Goal: Task Accomplishment & Management: Manage account settings

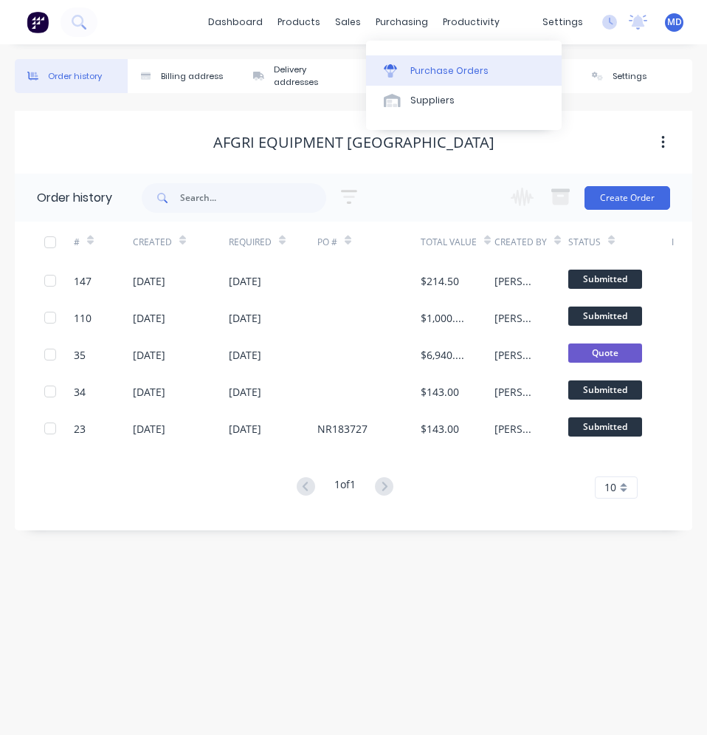
click at [421, 66] on div "Purchase Orders" at bounding box center [450, 70] width 78 height 13
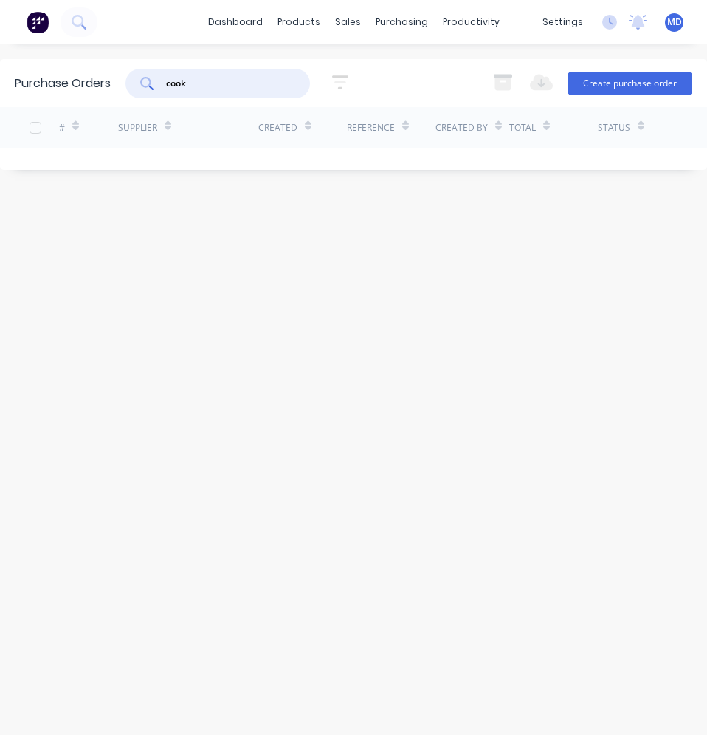
drag, startPoint x: 207, startPoint y: 87, endPoint x: 126, endPoint y: 85, distance: 81.3
click at [128, 87] on div "cook" at bounding box center [218, 84] width 185 height 30
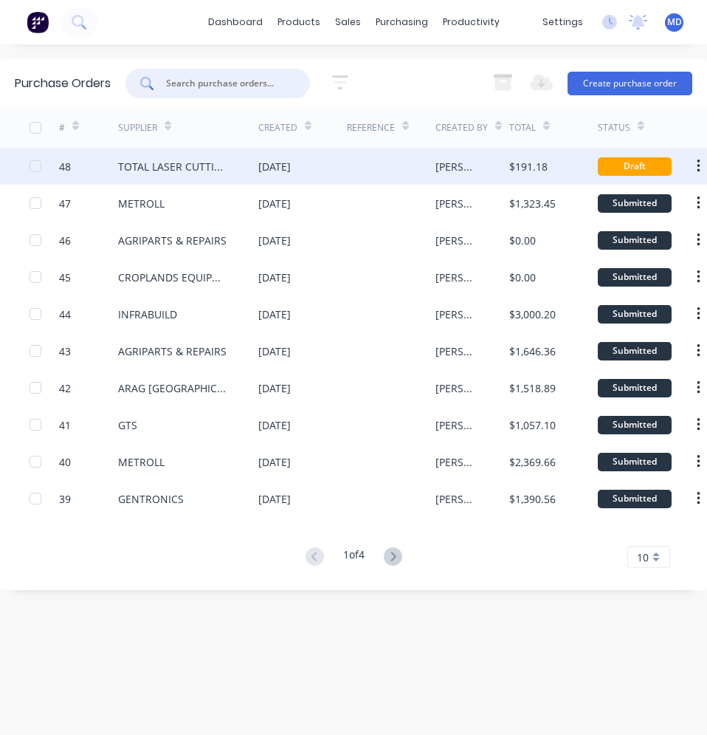
click at [402, 167] on div at bounding box center [391, 166] width 89 height 37
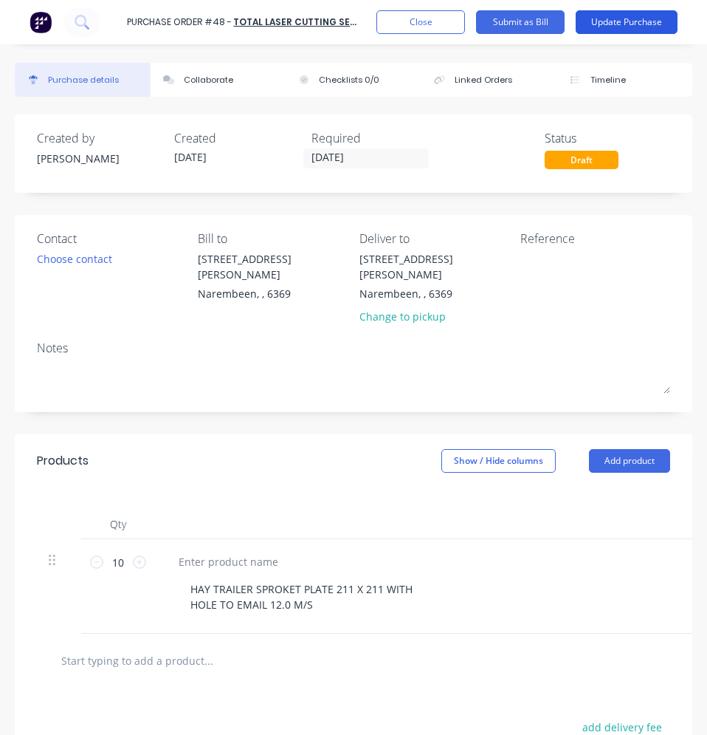
click at [632, 24] on button "Update Purchase" at bounding box center [627, 22] width 102 height 24
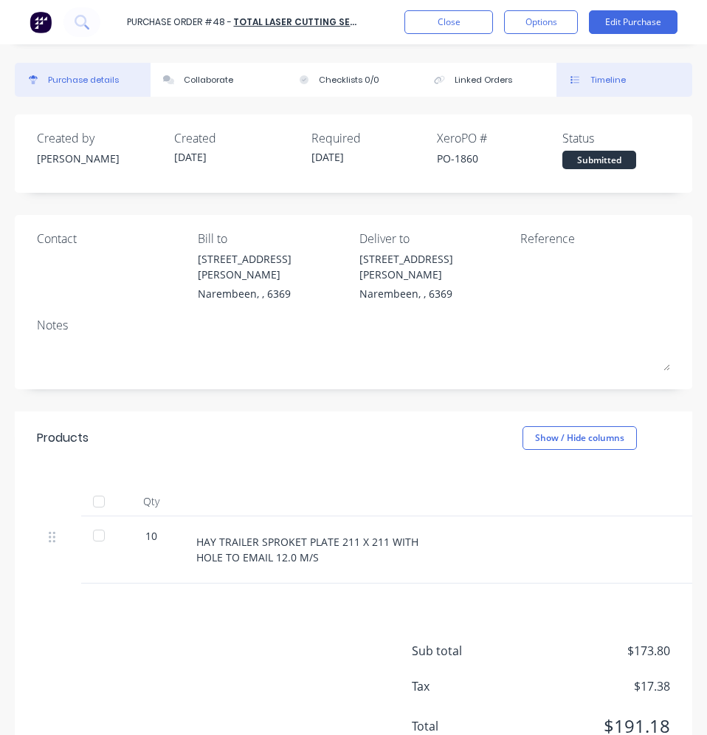
click at [597, 78] on div "Timeline" at bounding box center [608, 80] width 35 height 13
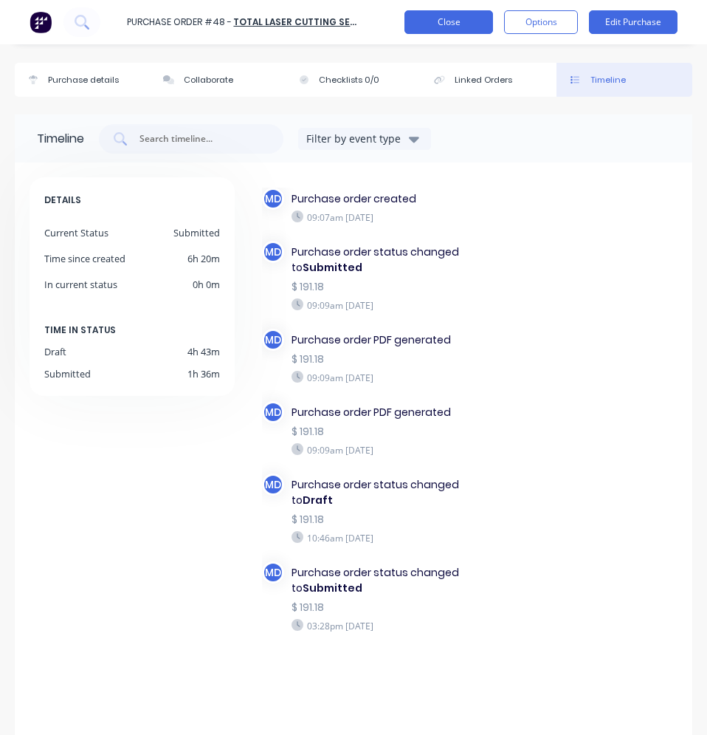
click at [445, 29] on button "Close" at bounding box center [449, 22] width 89 height 24
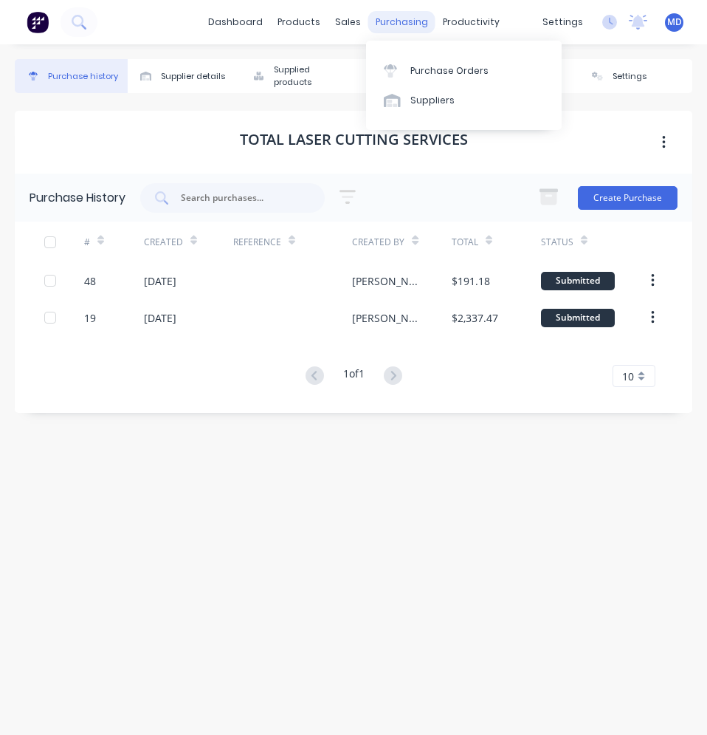
click at [383, 24] on div "purchasing" at bounding box center [401, 22] width 67 height 22
click at [415, 69] on div "Purchase Orders" at bounding box center [450, 70] width 78 height 13
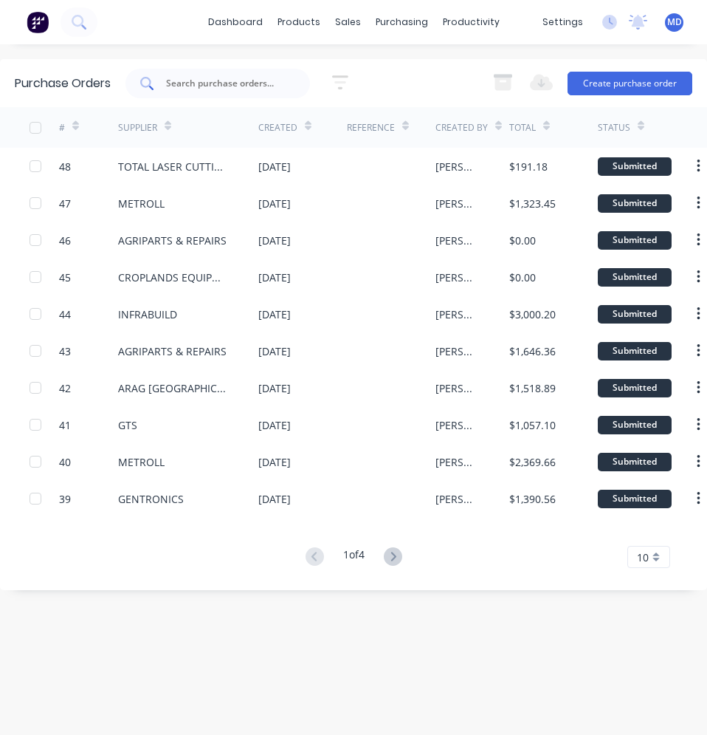
click at [197, 86] on input "text" at bounding box center [226, 83] width 123 height 15
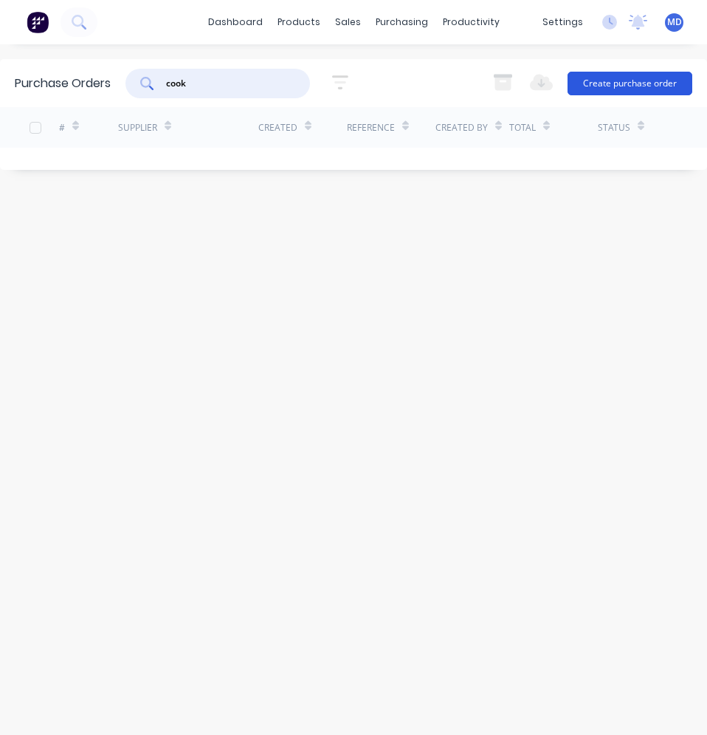
type input "cook"
click at [592, 81] on button "Create purchase order" at bounding box center [630, 84] width 125 height 24
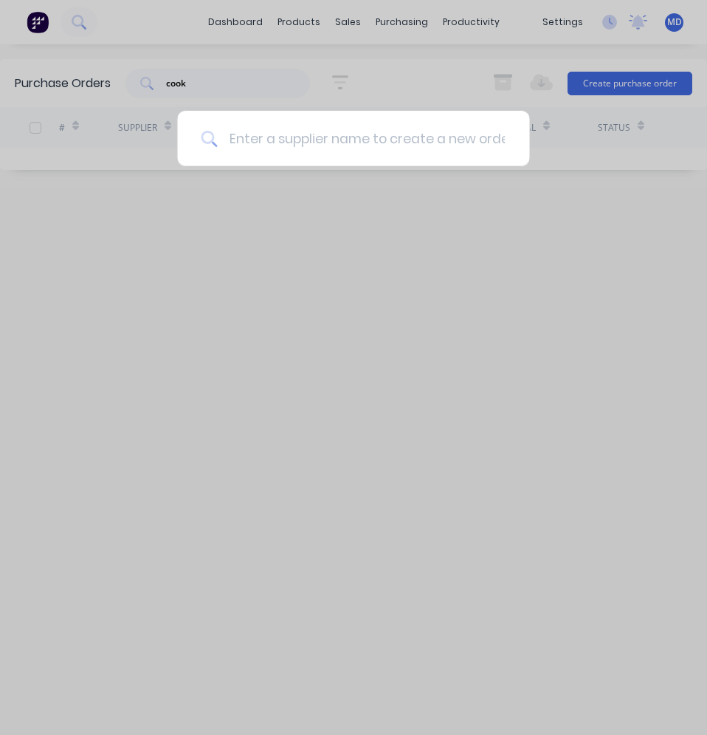
click at [281, 136] on input at bounding box center [361, 138] width 289 height 55
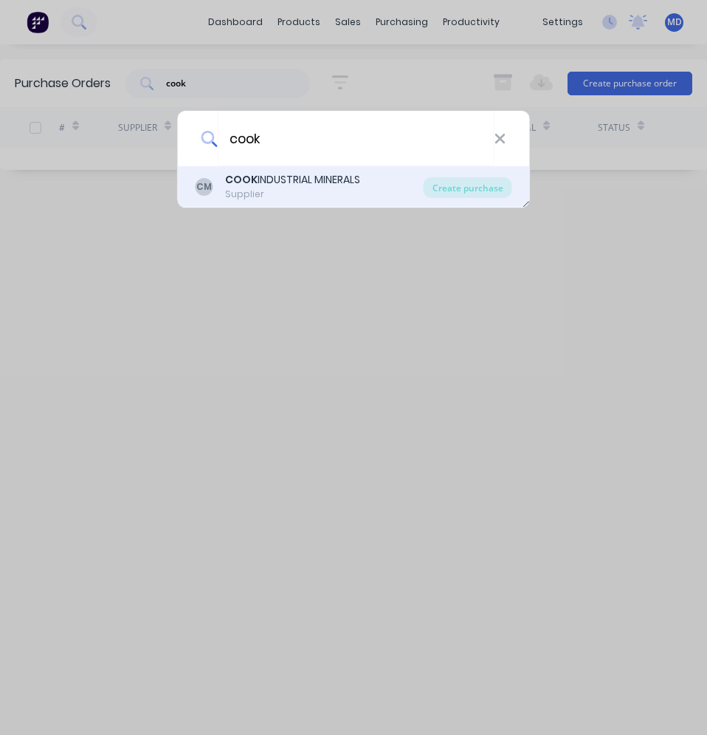
type input "cook"
click at [292, 174] on div "COOK INDUSTRIAL MINERALS" at bounding box center [292, 180] width 135 height 16
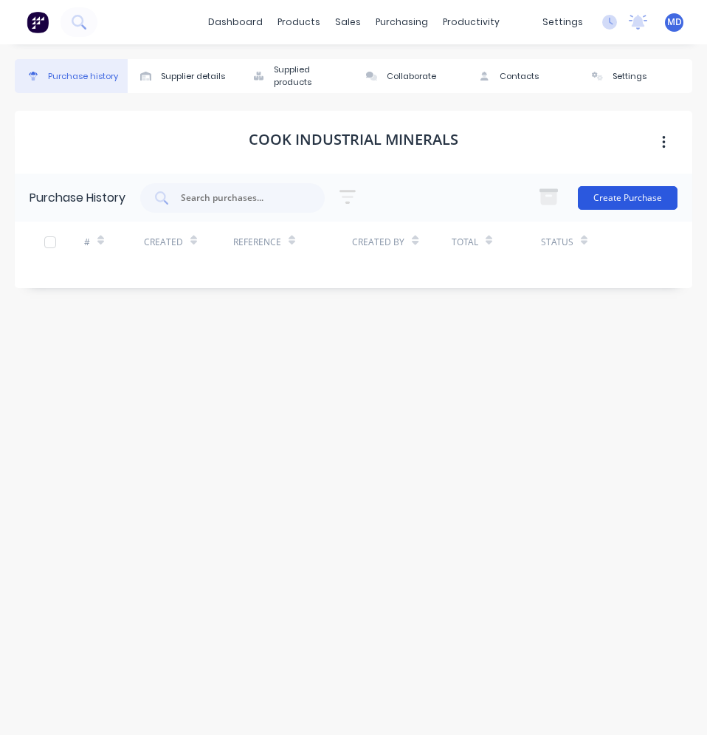
click at [606, 197] on button "Create Purchase" at bounding box center [628, 198] width 100 height 24
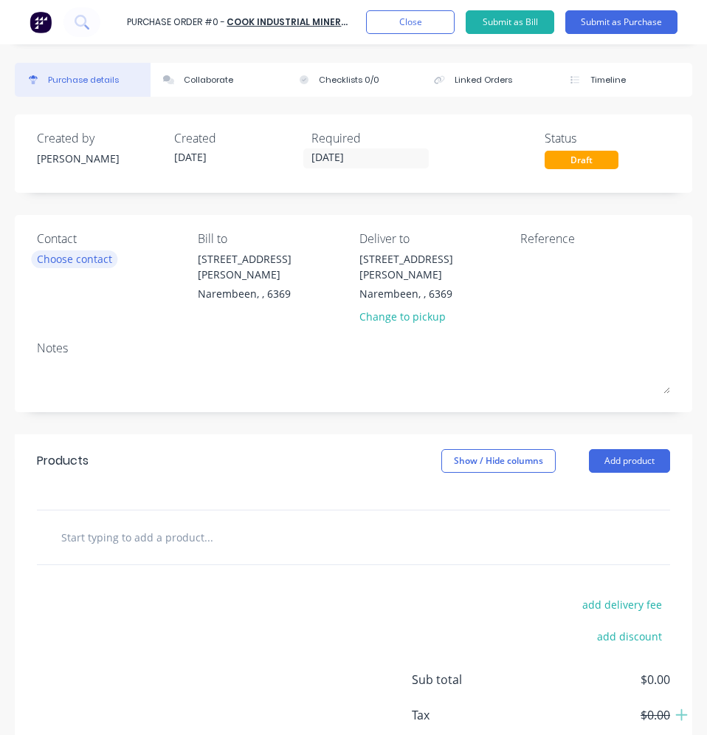
click at [80, 261] on div "Choose contact" at bounding box center [74, 259] width 75 height 16
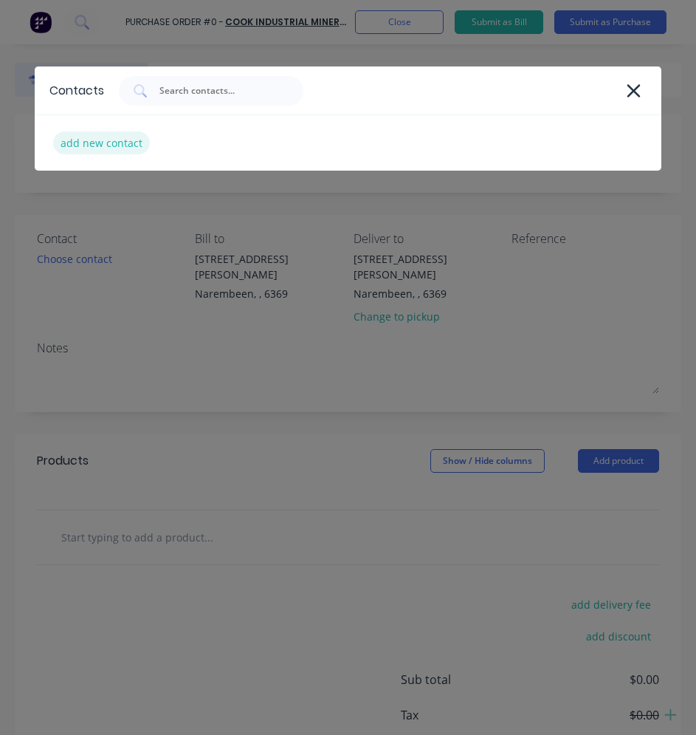
click at [107, 139] on div "add new contact" at bounding box center [101, 142] width 97 height 23
select select "AU"
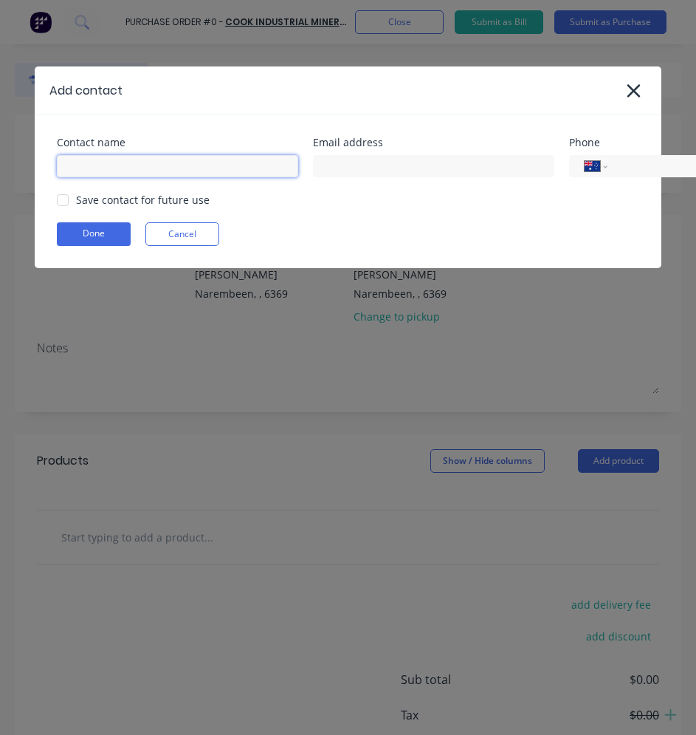
click at [131, 162] on input at bounding box center [177, 166] width 241 height 22
type input "[PERSON_NAME]"
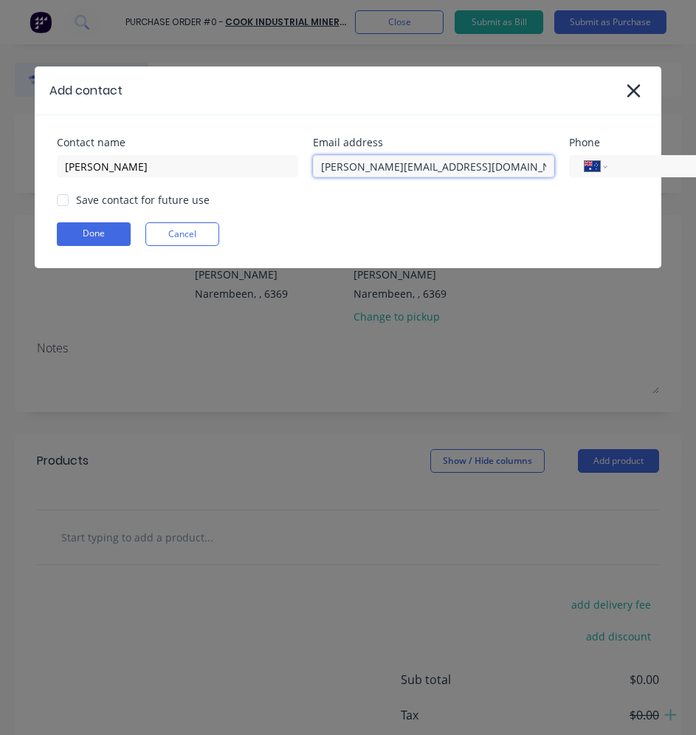
click at [69, 202] on div at bounding box center [63, 200] width 30 height 30
type input "[PERSON_NAME][EMAIL_ADDRESS][DOMAIN_NAME]"
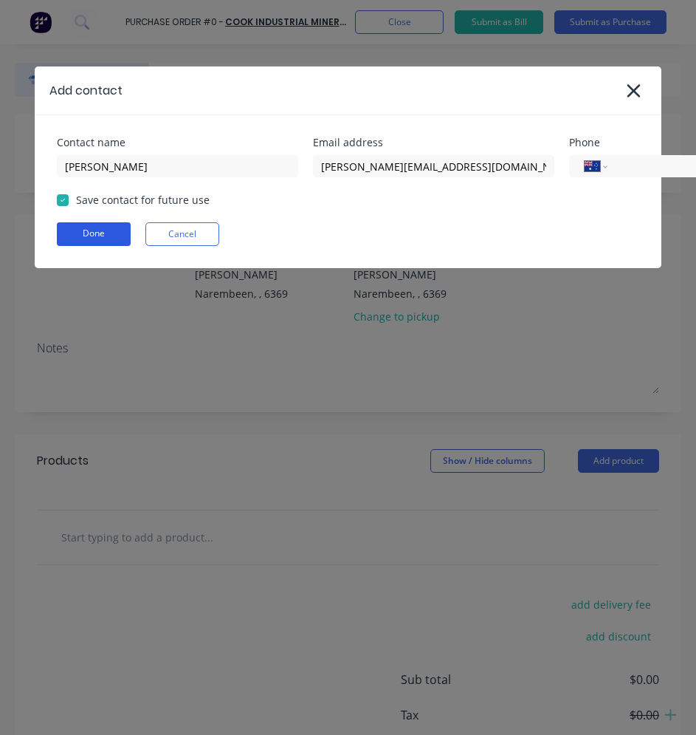
click at [78, 240] on button "Done" at bounding box center [94, 234] width 74 height 24
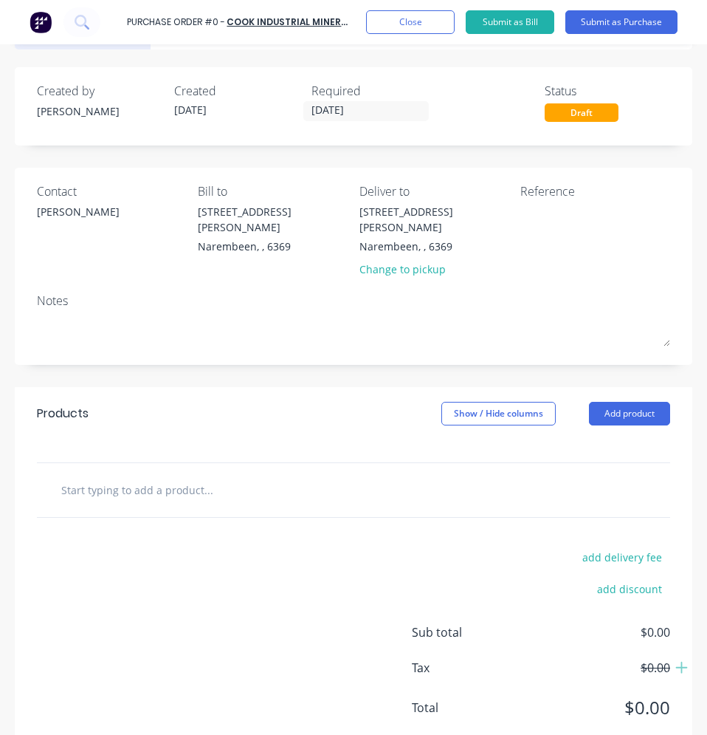
scroll to position [72, 0]
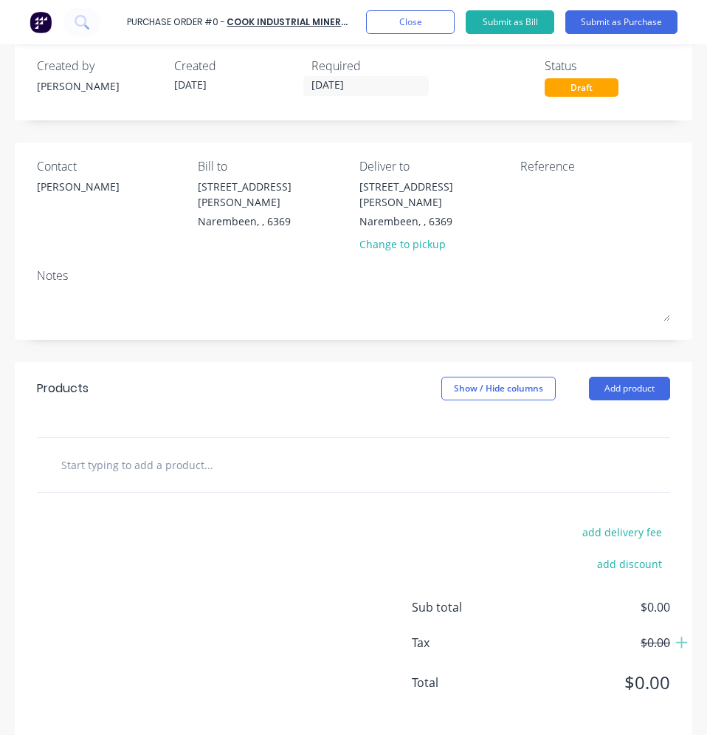
click at [165, 450] on input "text" at bounding box center [172, 465] width 222 height 30
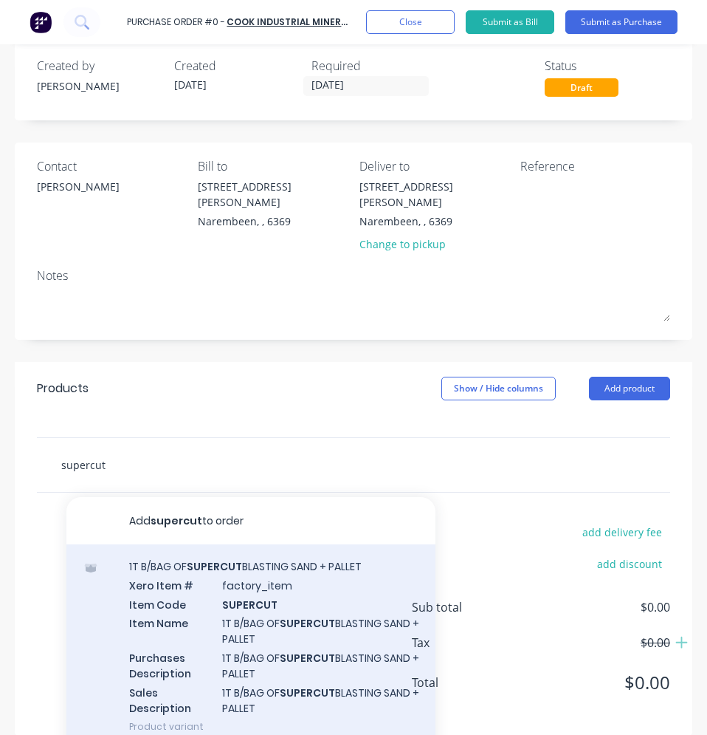
type input "supercut"
click at [216, 554] on div "1T B/BAG OF SUPERCUT BLASTING SAND + PALLET Xero Item # factory_item Item Code …" at bounding box center [250, 646] width 369 height 204
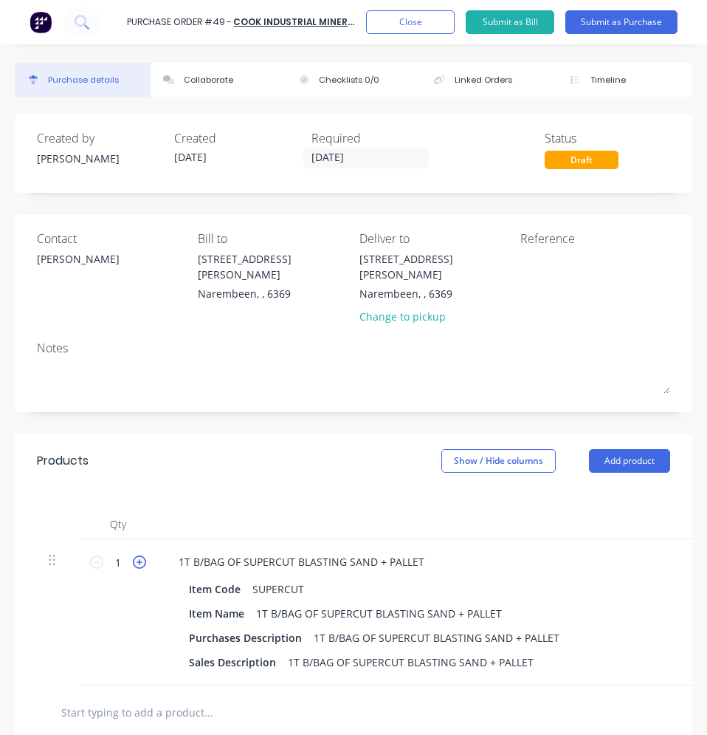
click at [138, 555] on icon at bounding box center [139, 561] width 13 height 13
type input "2"
type input "$300.00"
click at [138, 555] on icon at bounding box center [139, 561] width 13 height 13
type input "3"
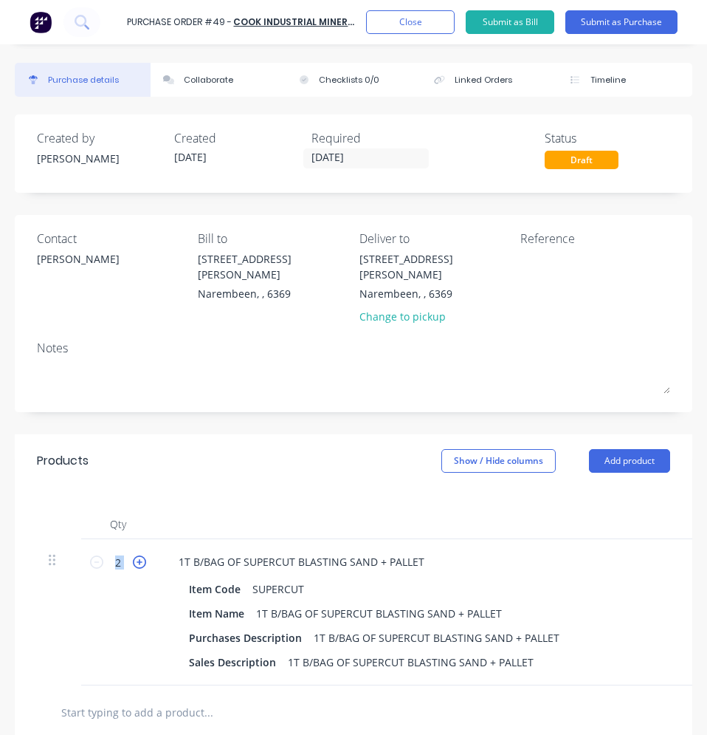
type input "$450.00"
click at [138, 555] on icon at bounding box center [139, 561] width 13 height 13
type input "4"
type input "$600.00"
click at [138, 555] on icon at bounding box center [139, 561] width 13 height 13
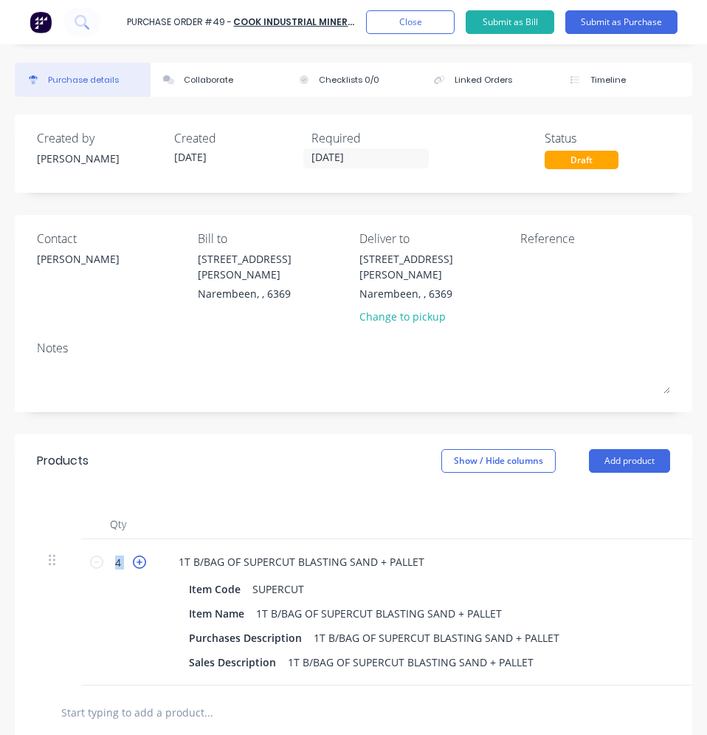
type input "5"
type input "$750.00"
click at [138, 555] on icon at bounding box center [139, 561] width 13 height 13
type input "6"
type input "$900.00"
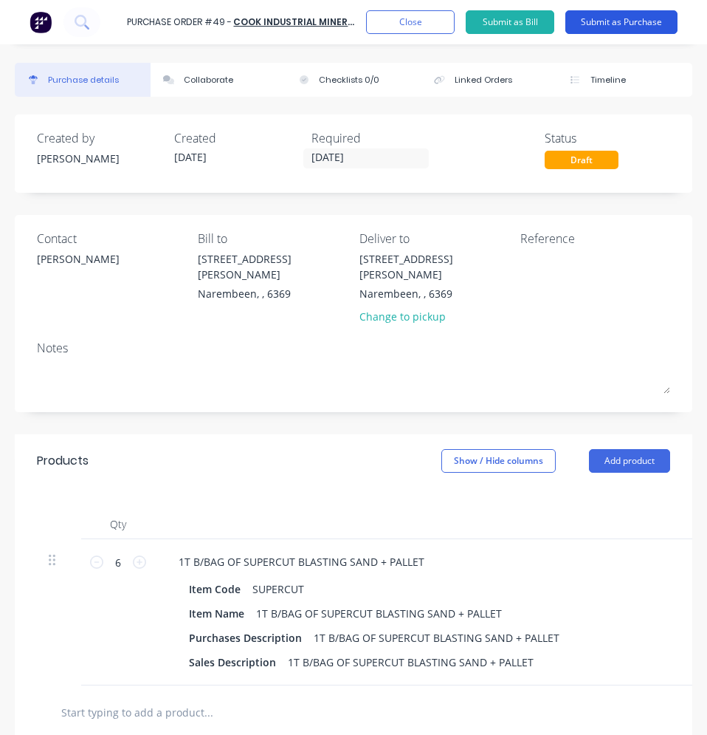
click at [653, 12] on button "Submit as Purchase" at bounding box center [622, 22] width 112 height 24
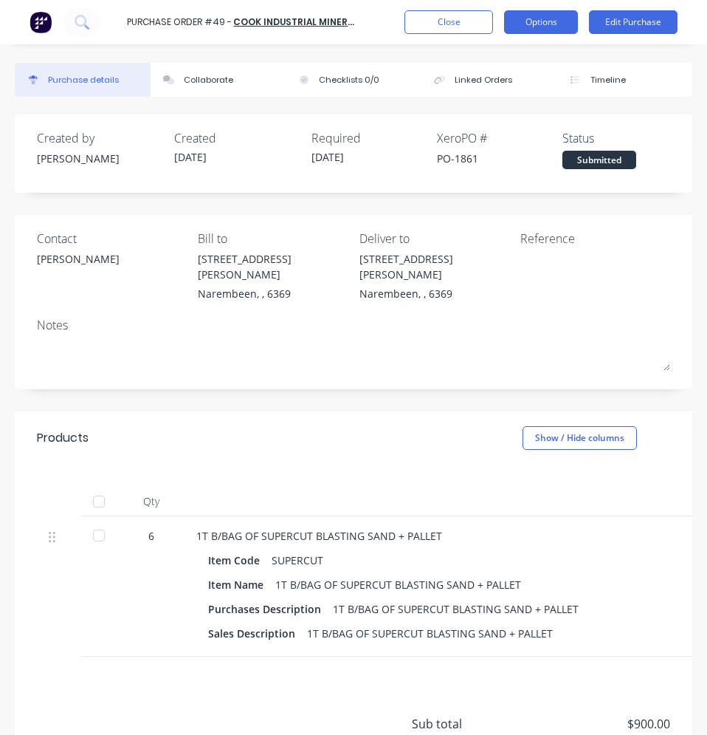
click at [526, 31] on button "Options" at bounding box center [541, 22] width 74 height 24
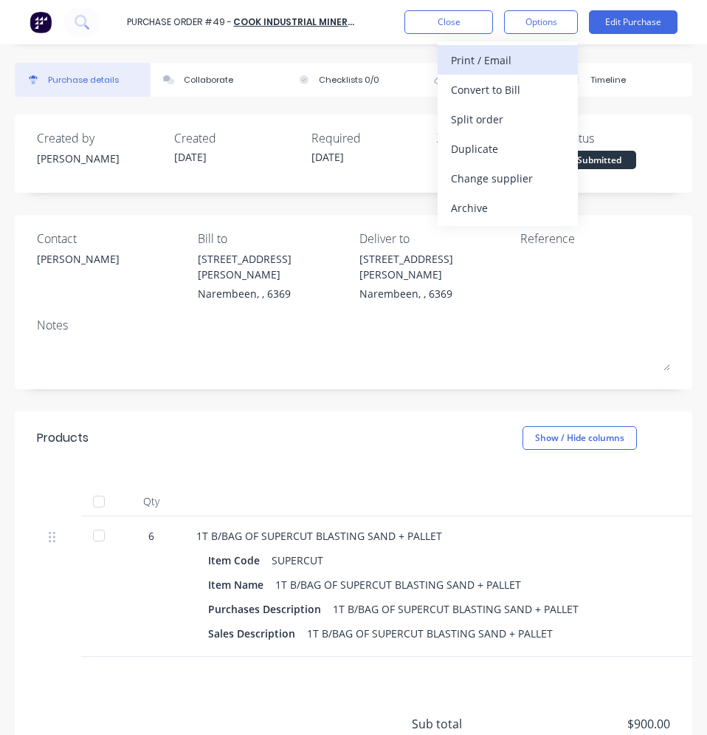
click at [516, 62] on div "Print / Email" at bounding box center [508, 59] width 114 height 21
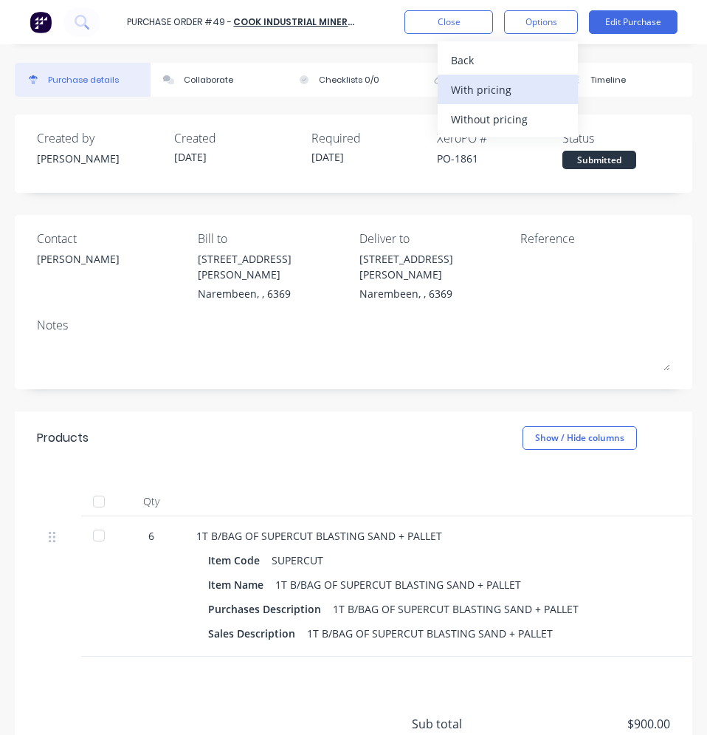
click at [512, 86] on div "With pricing" at bounding box center [508, 89] width 114 height 21
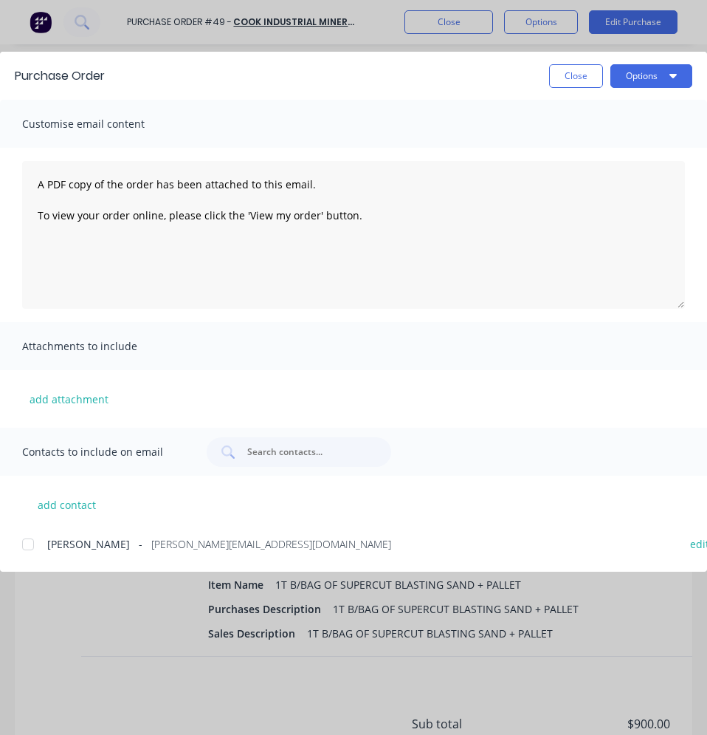
click at [67, 544] on span "[PERSON_NAME]" at bounding box center [88, 544] width 83 height 16
click at [624, 82] on button "Options" at bounding box center [652, 76] width 82 height 24
click at [591, 161] on button "Email" at bounding box center [622, 173] width 140 height 30
click at [572, 82] on button "Close" at bounding box center [576, 76] width 54 height 24
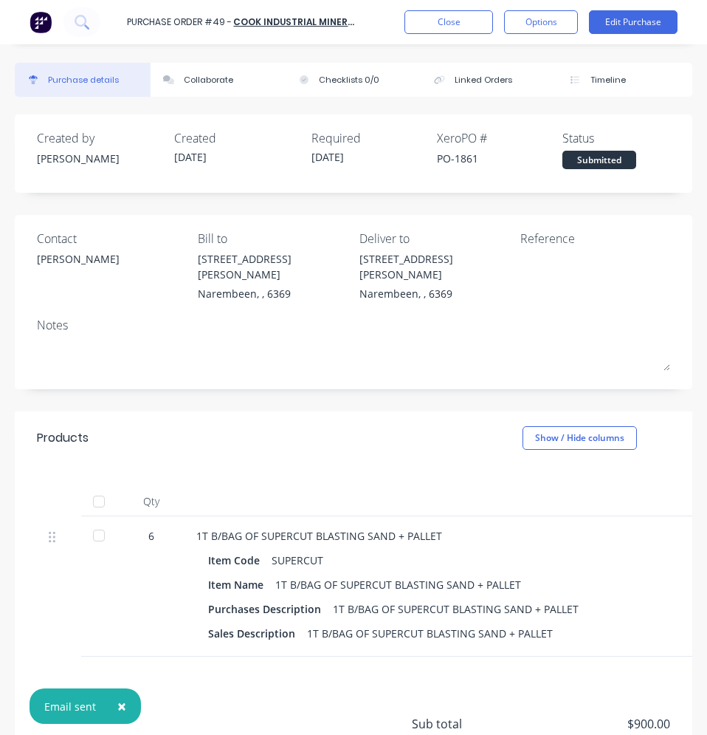
click at [474, 35] on div "Purchase Order #49 - COOK INDUSTRIAL MINERALS Close Options Edit Purchase" at bounding box center [353, 22] width 707 height 44
click at [451, 29] on button "Close" at bounding box center [449, 22] width 89 height 24
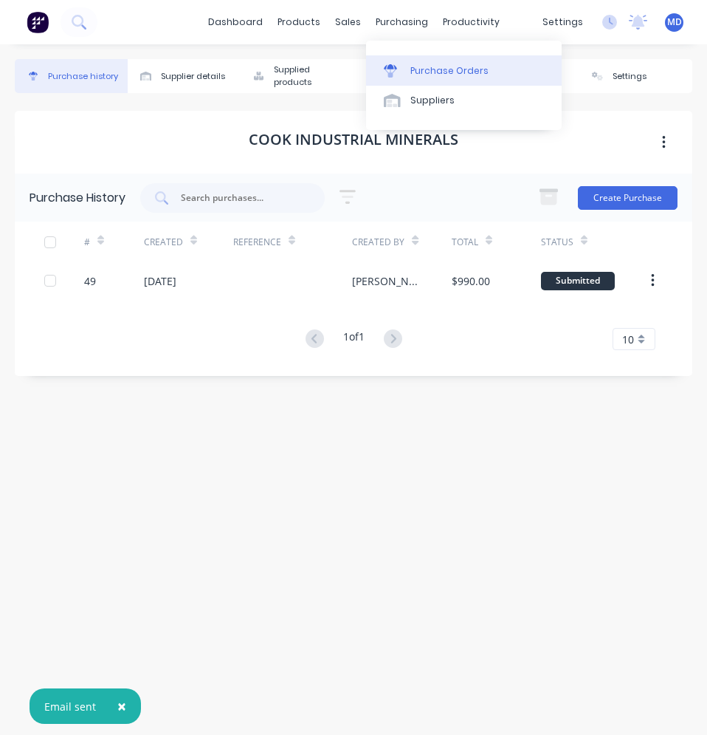
click at [422, 64] on div "Purchase Orders" at bounding box center [450, 70] width 78 height 13
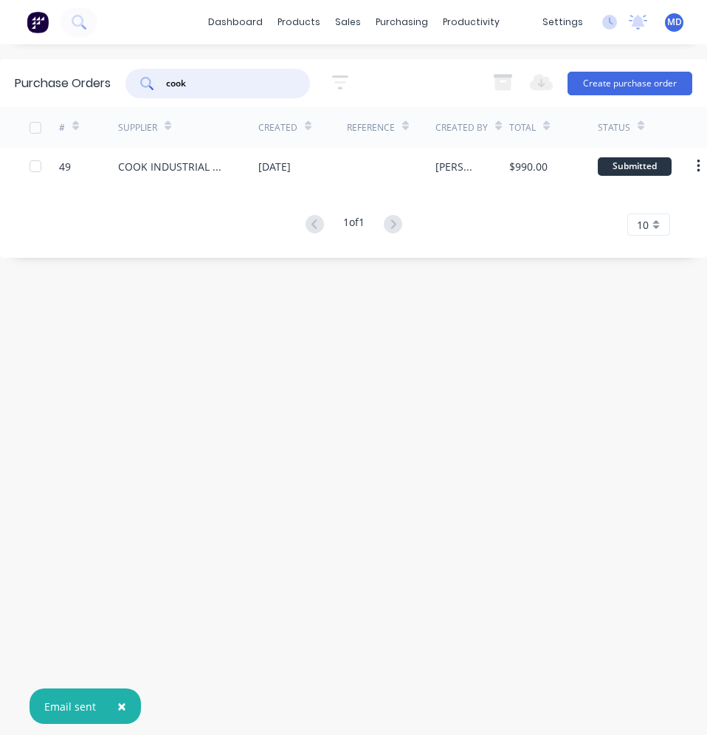
drag, startPoint x: 193, startPoint y: 79, endPoint x: 167, endPoint y: 83, distance: 26.9
click at [167, 83] on input "cook" at bounding box center [226, 83] width 123 height 15
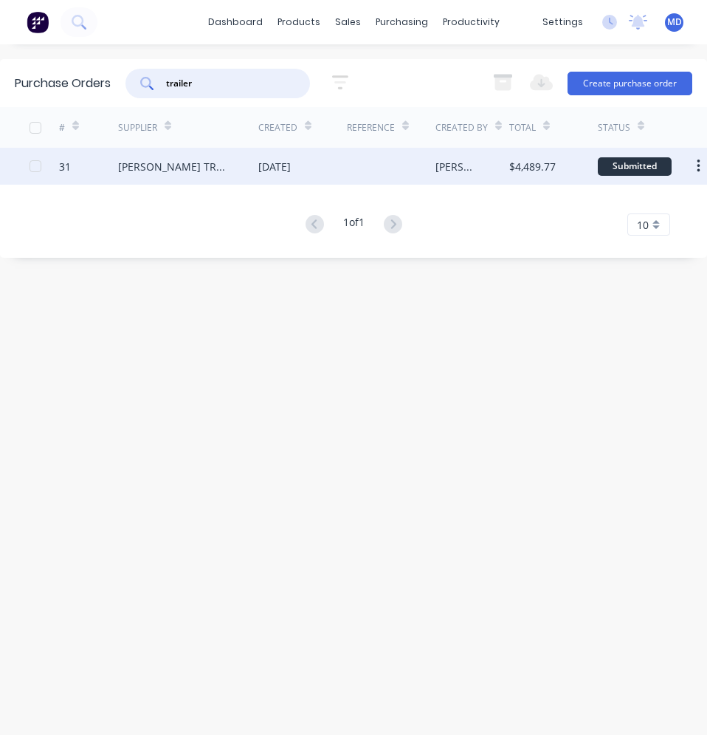
type input "trailer"
click at [191, 167] on div "[PERSON_NAME] TRAILER PARTS" at bounding box center [173, 167] width 111 height 16
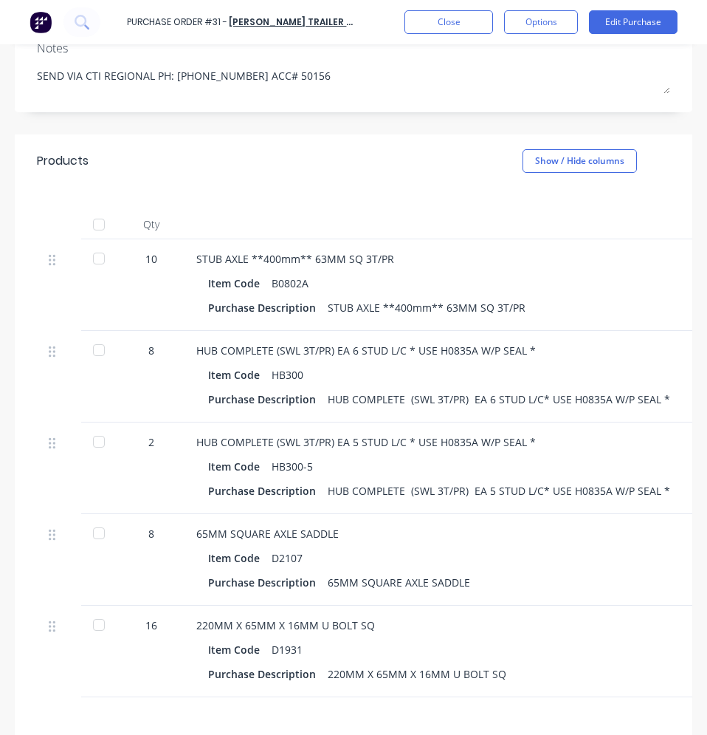
scroll to position [295, 0]
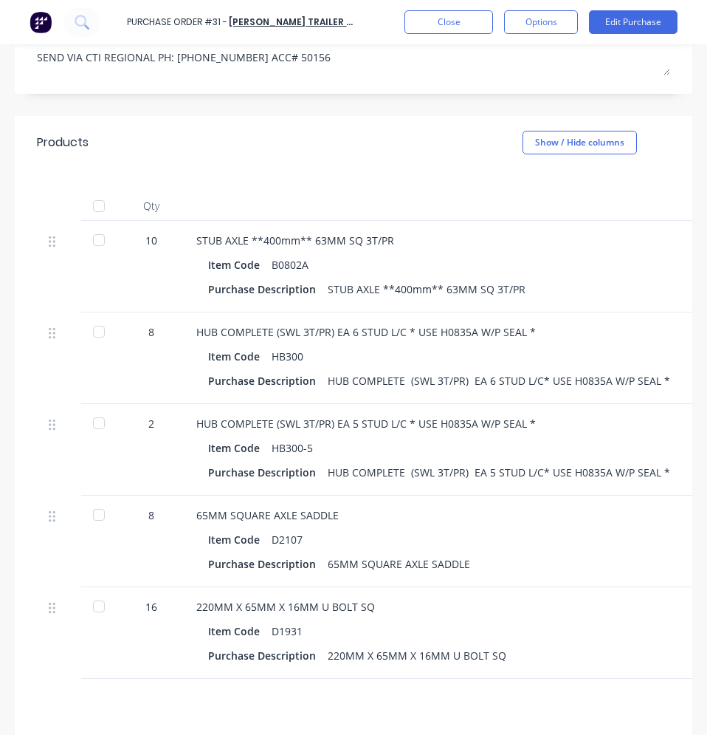
type textarea "x"
click at [434, 18] on button "Close" at bounding box center [449, 22] width 89 height 24
